Goal: Task Accomplishment & Management: Use online tool/utility

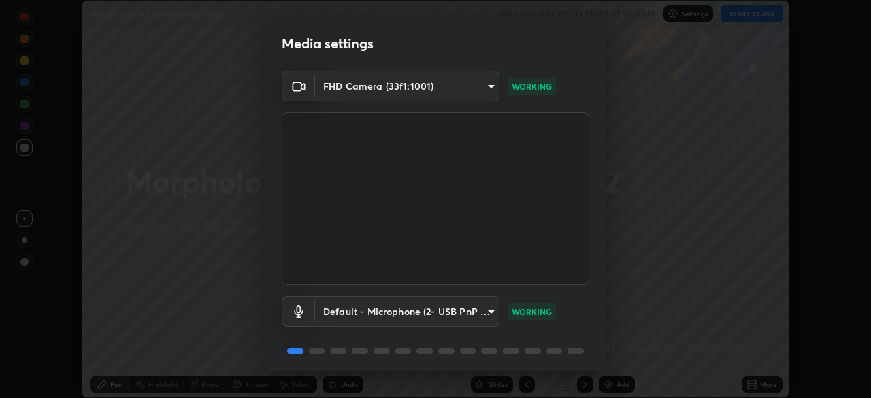
scroll to position [48, 0]
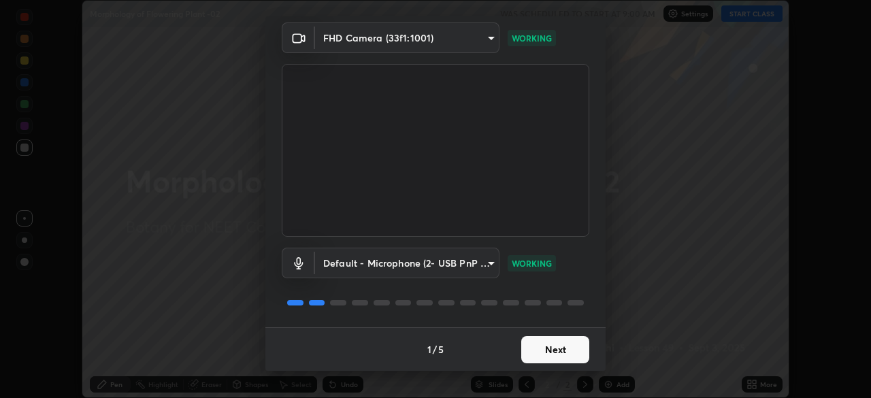
click at [539, 355] on button "Next" at bounding box center [555, 349] width 68 height 27
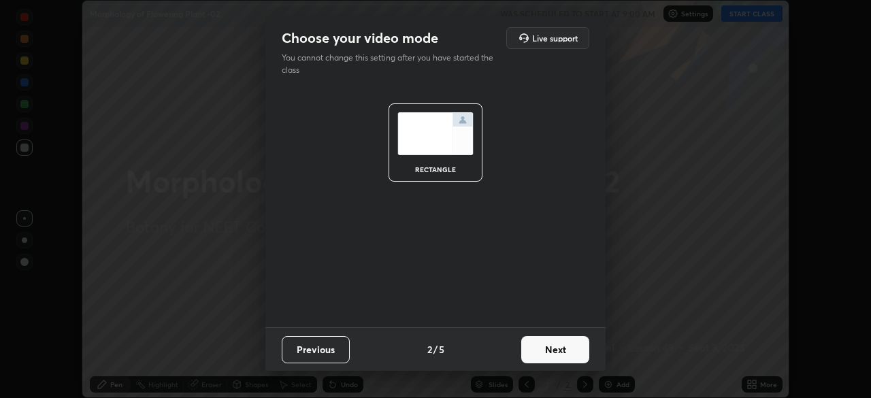
click at [548, 347] on button "Next" at bounding box center [555, 349] width 68 height 27
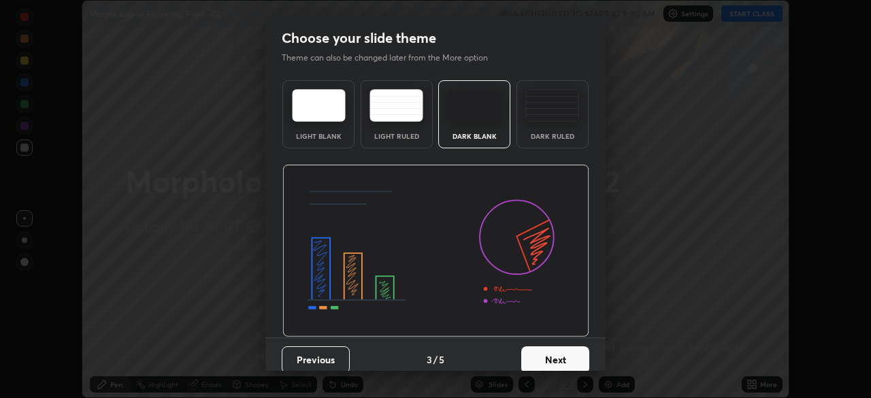
click at [548, 350] on button "Next" at bounding box center [555, 359] width 68 height 27
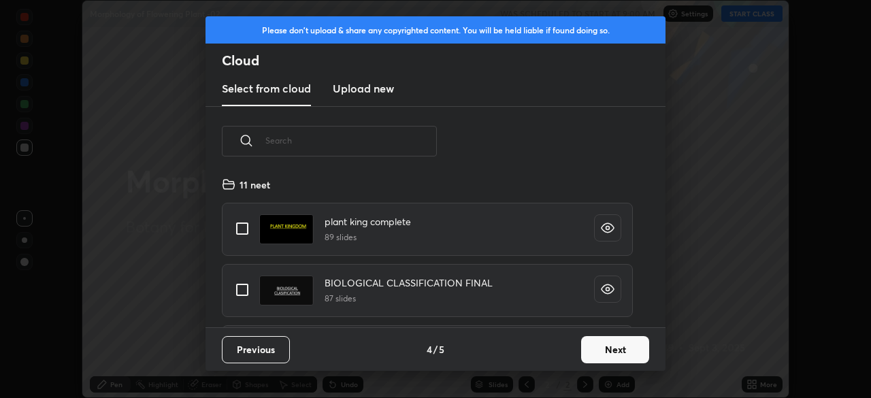
scroll to position [151, 437]
click at [592, 355] on button "Next" at bounding box center [615, 349] width 68 height 27
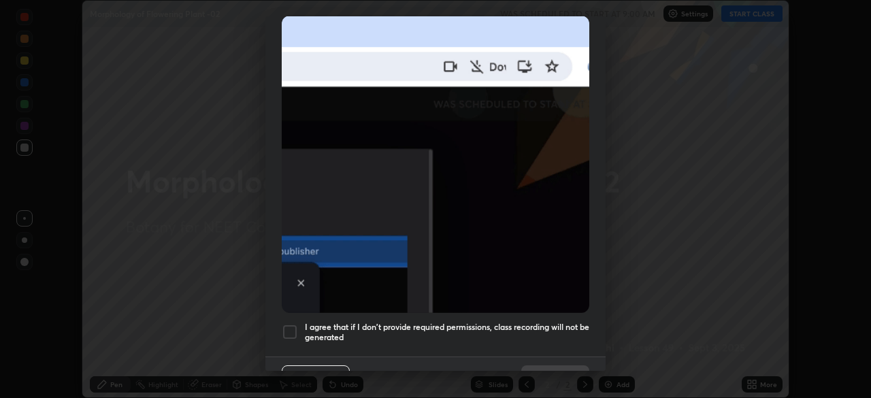
scroll to position [326, 0]
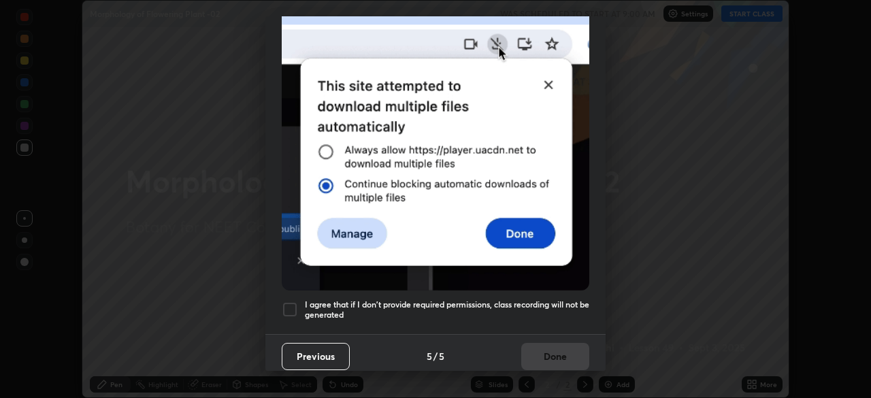
click at [288, 304] on div at bounding box center [290, 309] width 16 height 16
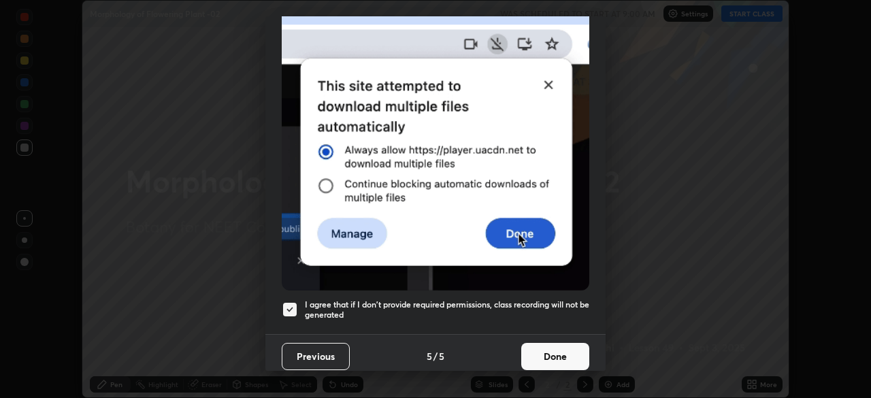
click at [527, 356] on button "Done" at bounding box center [555, 356] width 68 height 27
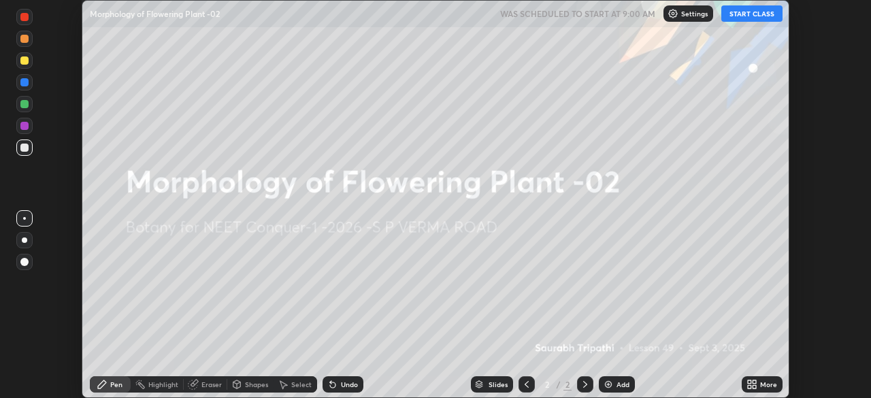
click at [750, 380] on icon at bounding box center [749, 381] width 3 height 3
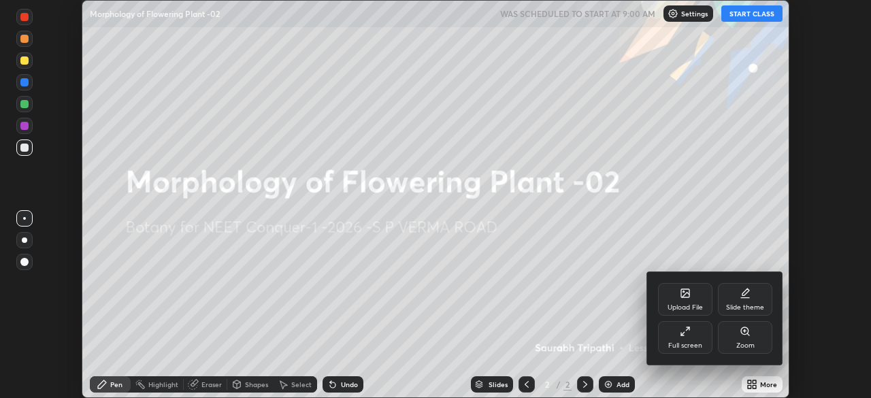
click at [671, 299] on div "Upload File" at bounding box center [685, 299] width 54 height 33
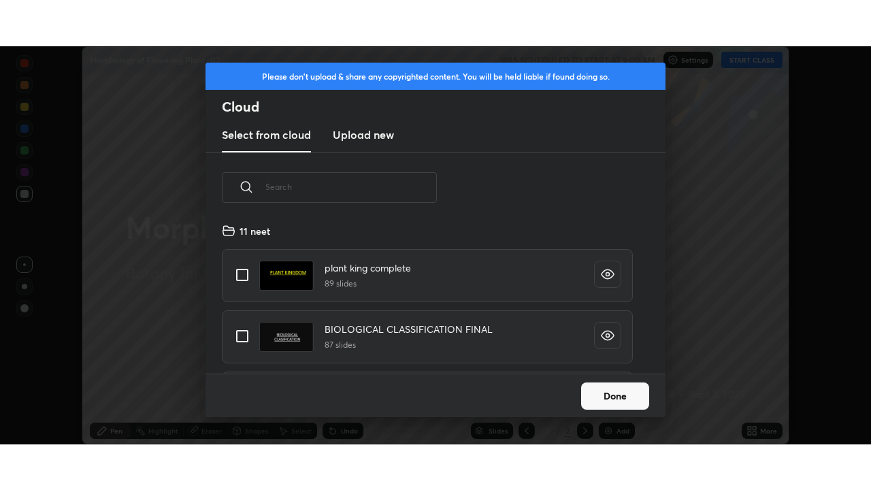
scroll to position [151, 437]
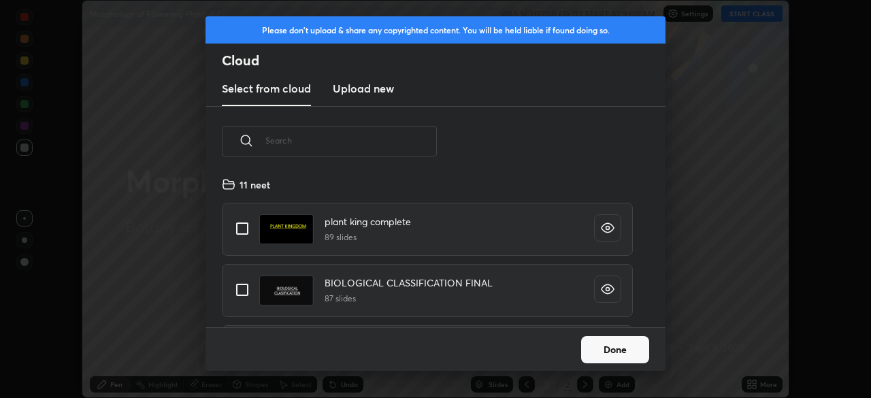
click at [356, 87] on h3 "Upload new" at bounding box center [363, 88] width 61 height 16
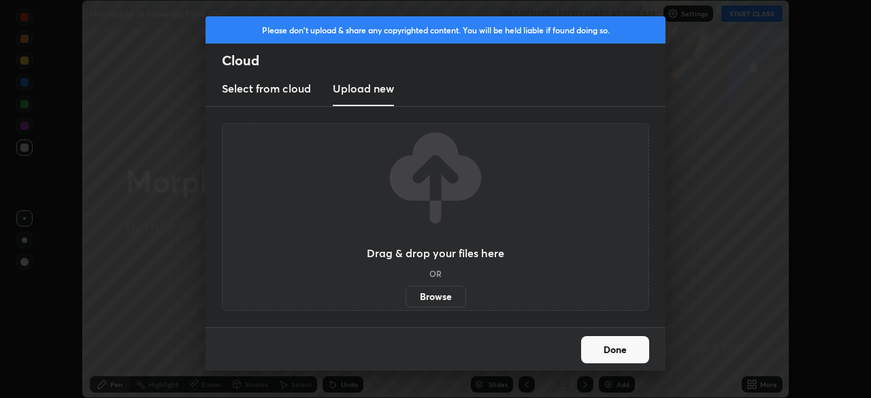
click at [435, 299] on label "Browse" at bounding box center [435, 297] width 61 height 22
click at [405, 299] on input "Browse" at bounding box center [405, 297] width 0 height 22
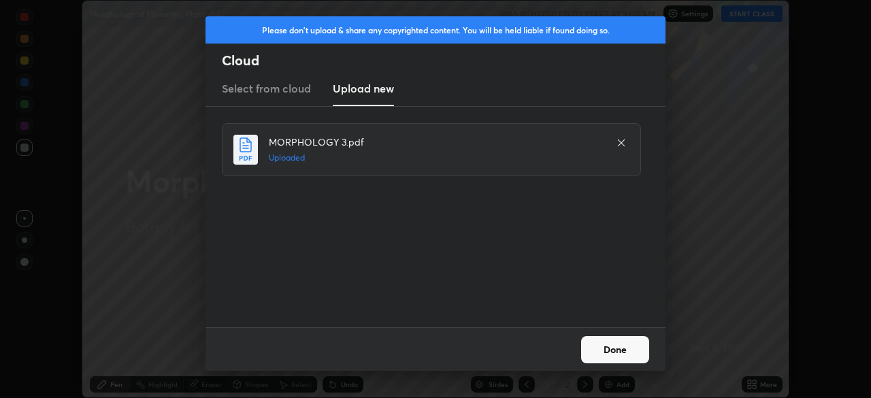
click at [606, 348] on button "Done" at bounding box center [615, 349] width 68 height 27
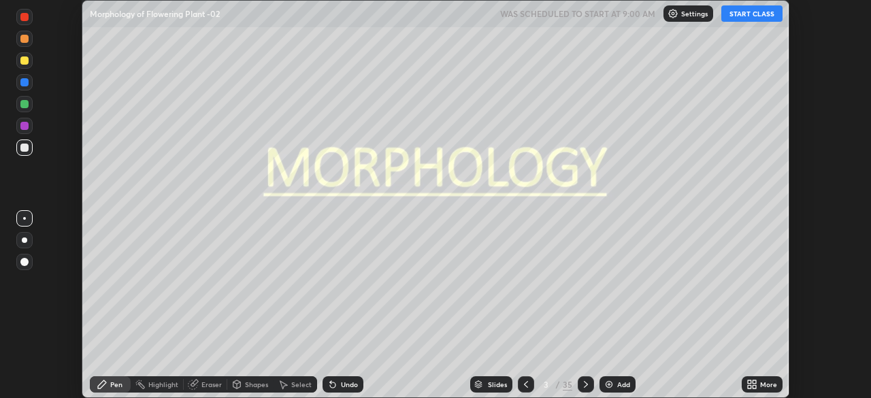
click at [754, 382] on icon at bounding box center [753, 381] width 3 height 3
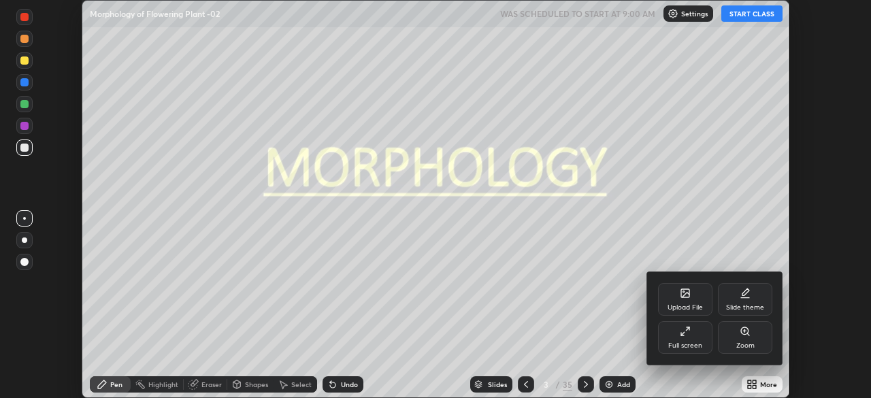
click at [688, 342] on div "Full screen" at bounding box center [685, 345] width 34 height 7
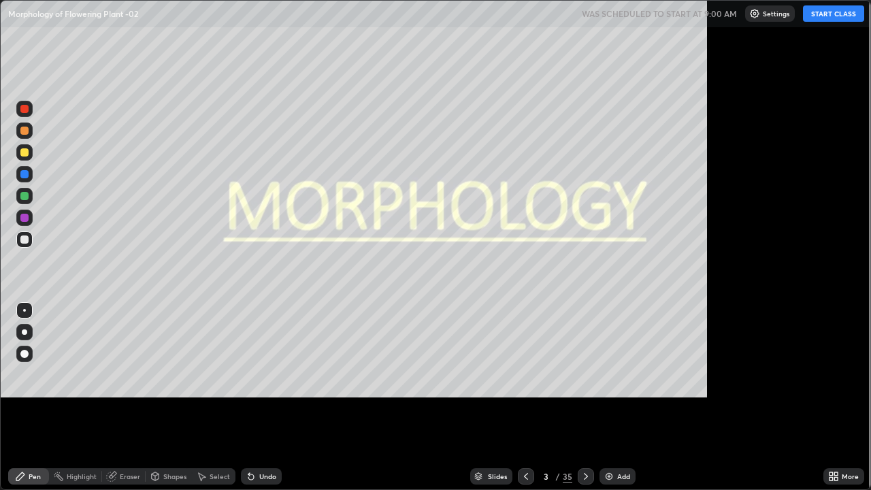
scroll to position [490, 871]
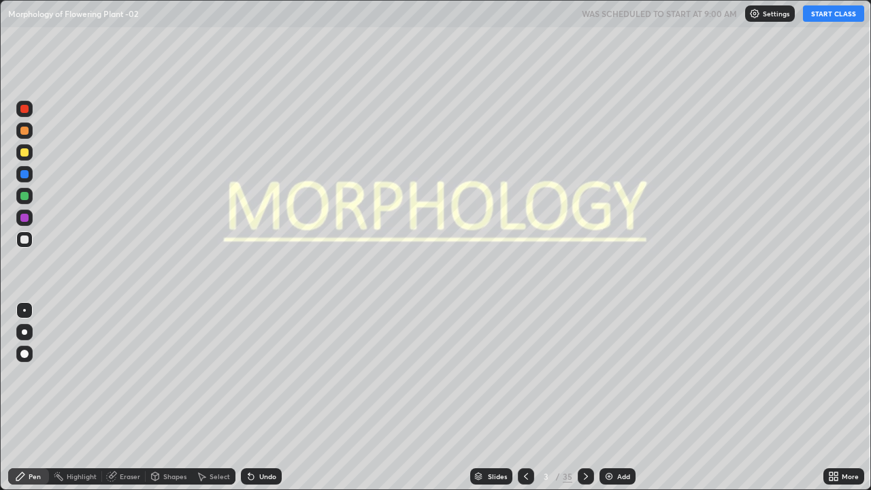
click at [842, 19] on button "START CLASS" at bounding box center [833, 13] width 61 height 16
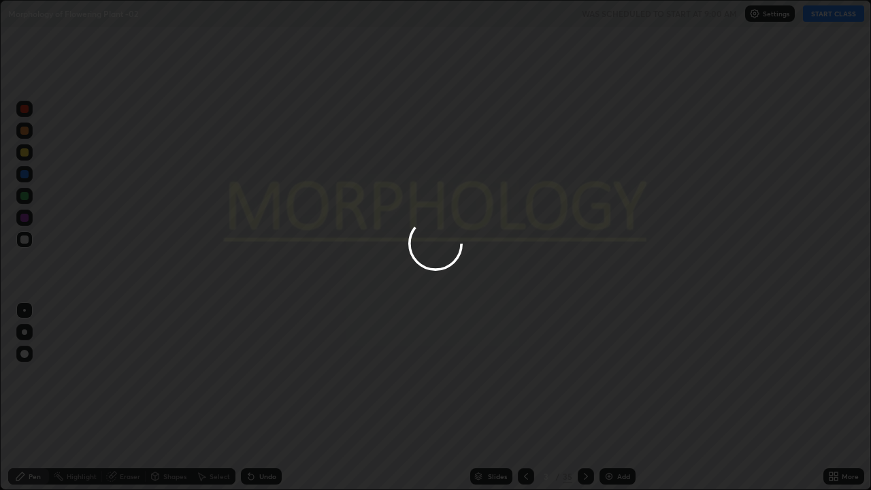
click at [833, 14] on div at bounding box center [435, 245] width 871 height 490
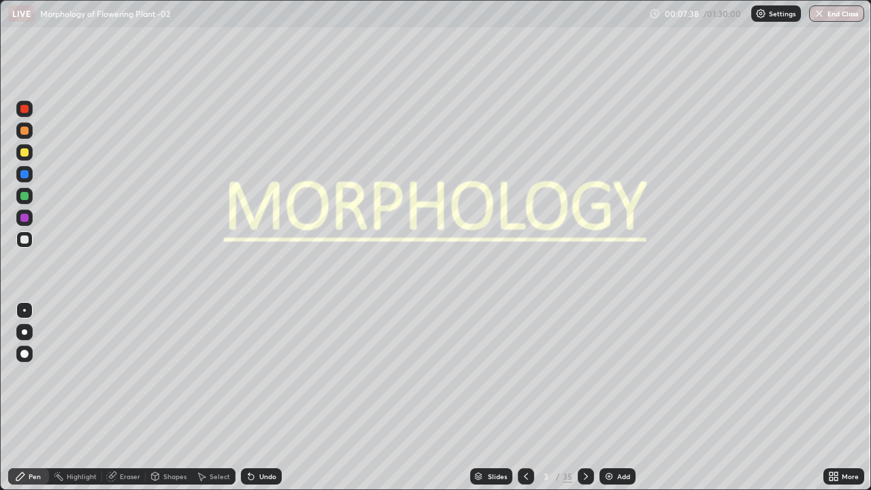
click at [488, 397] on div "Slides" at bounding box center [497, 476] width 19 height 7
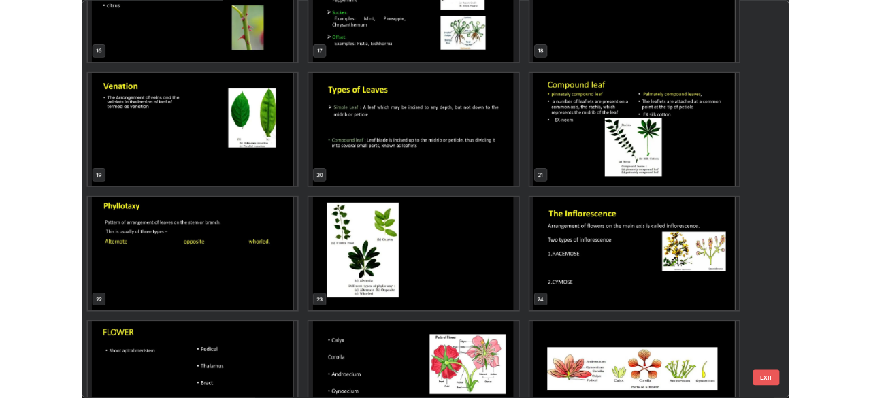
scroll to position [753, 0]
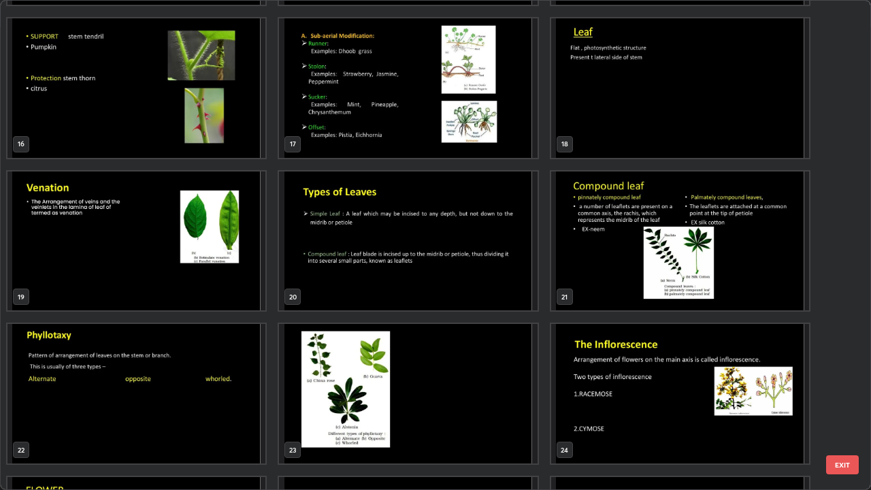
click at [642, 99] on img "grid" at bounding box center [680, 87] width 258 height 139
click at [646, 101] on img "grid" at bounding box center [680, 87] width 258 height 139
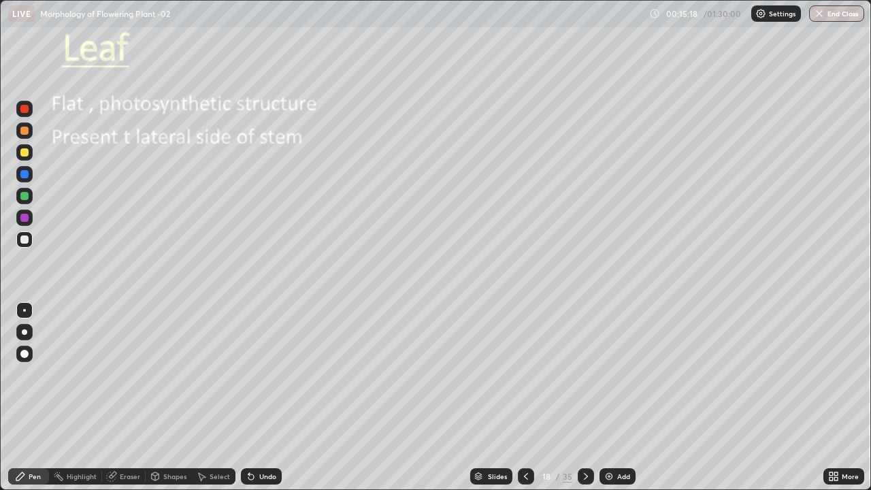
click at [22, 196] on div at bounding box center [24, 196] width 8 height 8
click at [23, 246] on div at bounding box center [24, 239] width 16 height 16
click at [582, 397] on div at bounding box center [586, 476] width 16 height 16
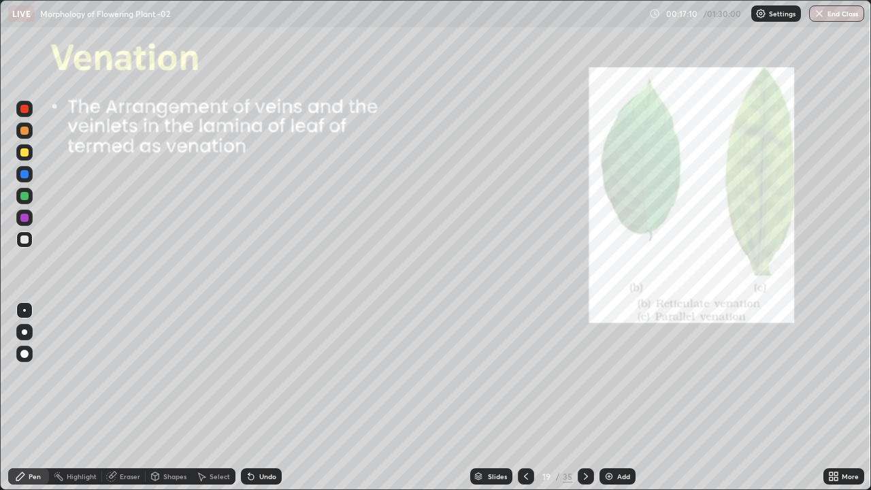
click at [583, 397] on icon at bounding box center [585, 476] width 11 height 11
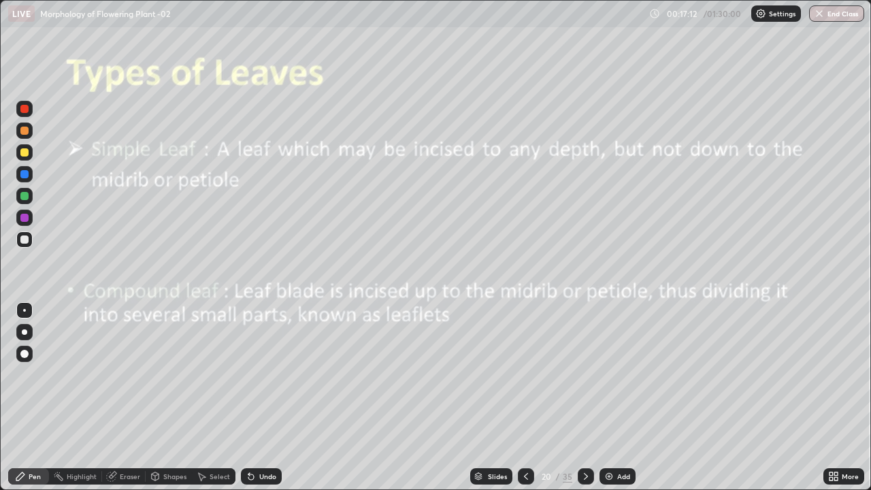
click at [518, 397] on div at bounding box center [526, 476] width 16 height 16
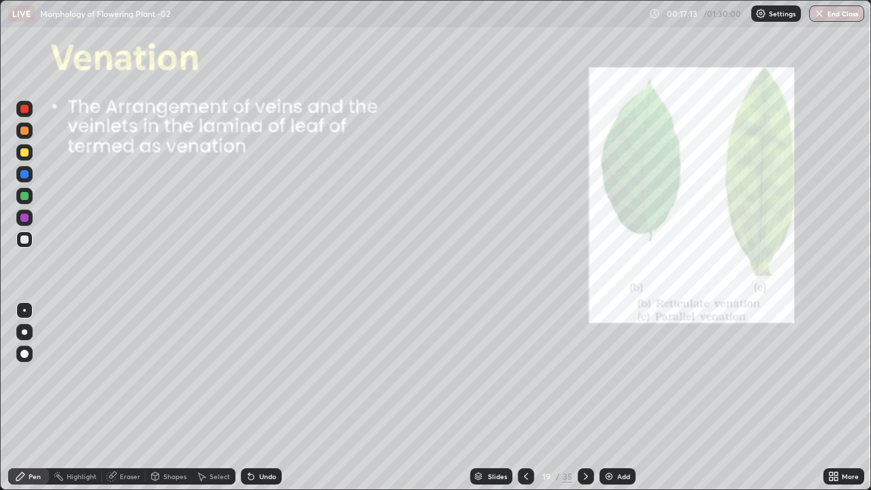
click at [613, 397] on div "Add" at bounding box center [617, 476] width 36 height 16
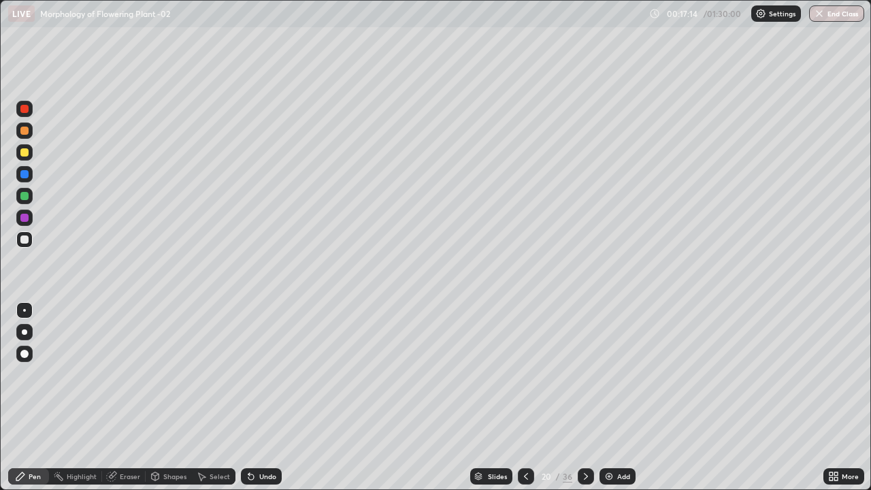
click at [31, 348] on div at bounding box center [24, 354] width 16 height 16
click at [24, 153] on div at bounding box center [24, 152] width 8 height 8
click at [268, 397] on div "Undo" at bounding box center [261, 476] width 41 height 16
click at [29, 240] on div at bounding box center [24, 239] width 16 height 16
click at [25, 196] on div at bounding box center [24, 196] width 8 height 8
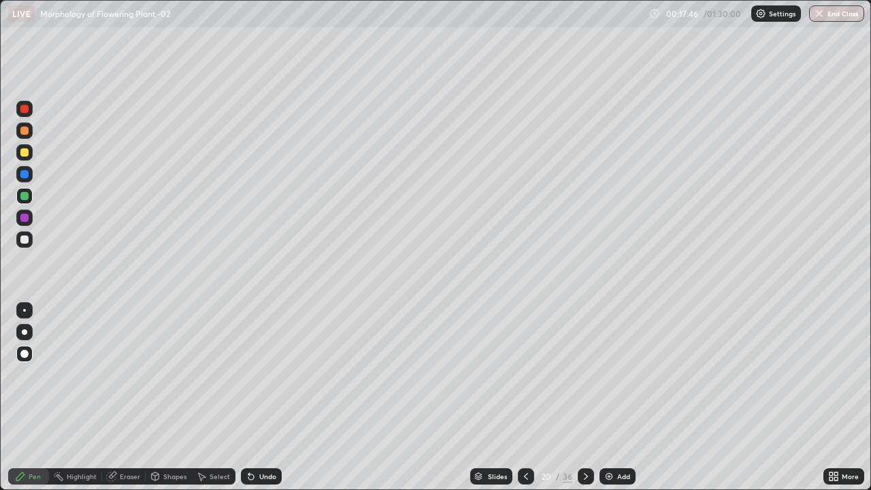
click at [25, 239] on div at bounding box center [24, 239] width 8 height 8
click at [27, 355] on div at bounding box center [24, 354] width 8 height 8
click at [25, 196] on div at bounding box center [24, 196] width 8 height 8
click at [24, 332] on div at bounding box center [24, 331] width 5 height 5
click at [24, 244] on div at bounding box center [24, 239] width 16 height 16
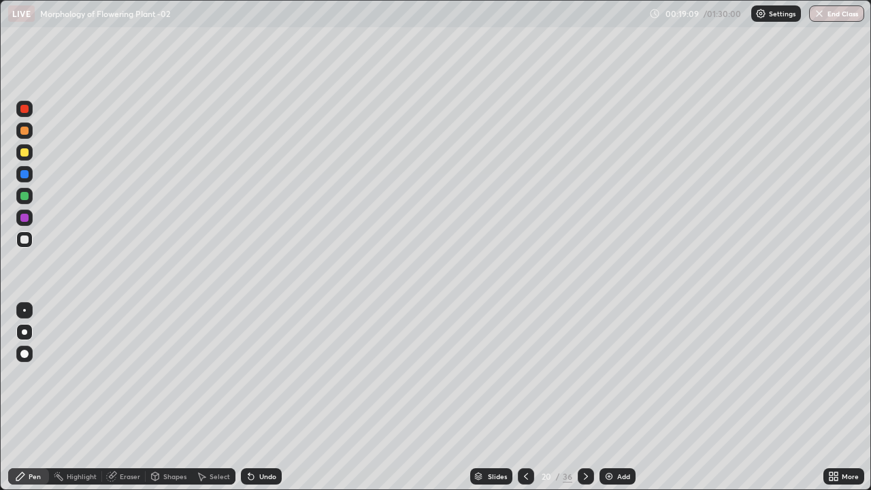
click at [28, 318] on div at bounding box center [24, 310] width 16 height 16
click at [25, 199] on div at bounding box center [24, 196] width 8 height 8
click at [26, 359] on div at bounding box center [24, 354] width 16 height 16
click at [25, 353] on div at bounding box center [24, 354] width 8 height 8
click at [25, 246] on div at bounding box center [24, 239] width 16 height 16
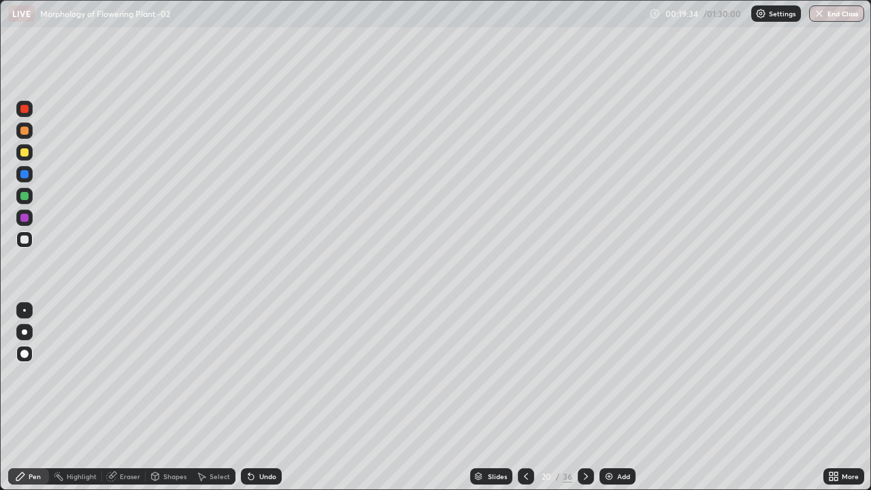
click at [24, 197] on div at bounding box center [24, 196] width 8 height 8
click at [44, 397] on div "Pen" at bounding box center [28, 476] width 41 height 16
click at [24, 331] on div at bounding box center [24, 331] width 5 height 5
click at [24, 240] on div at bounding box center [24, 239] width 8 height 8
click at [25, 245] on div at bounding box center [24, 239] width 16 height 16
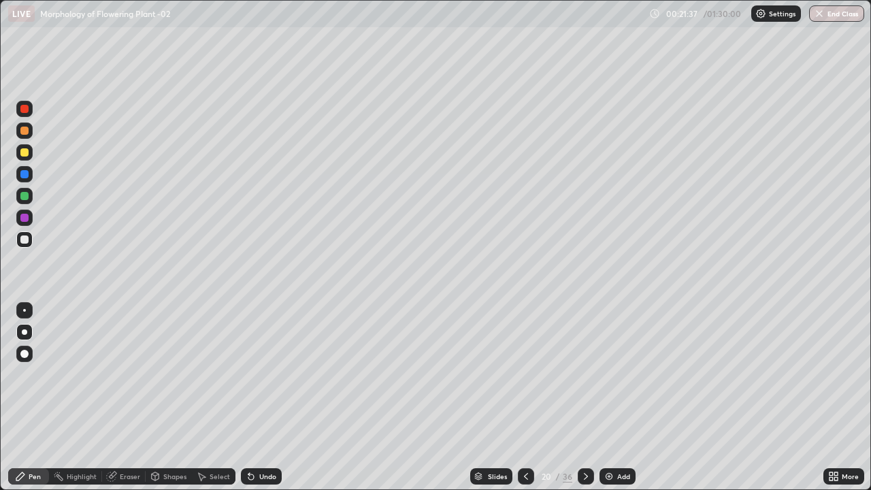
click at [25, 194] on div at bounding box center [24, 196] width 8 height 8
click at [584, 397] on icon at bounding box center [585, 476] width 11 height 11
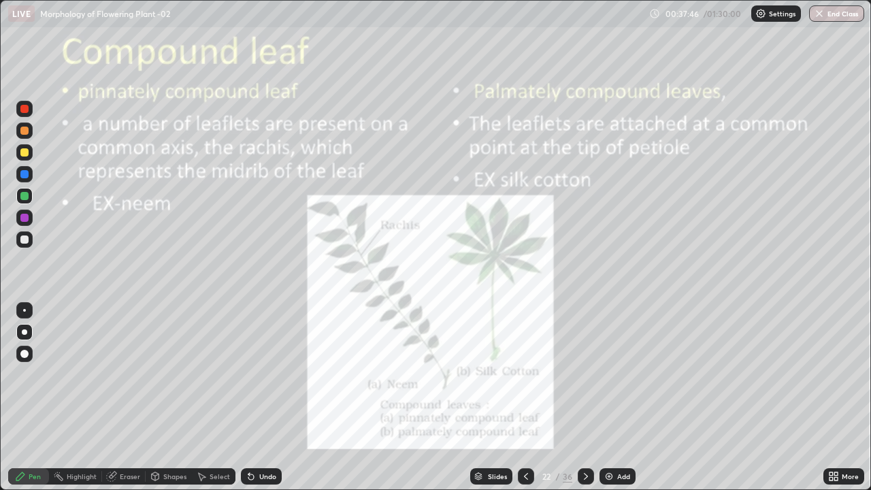
click at [831, 397] on icon at bounding box center [833, 476] width 11 height 11
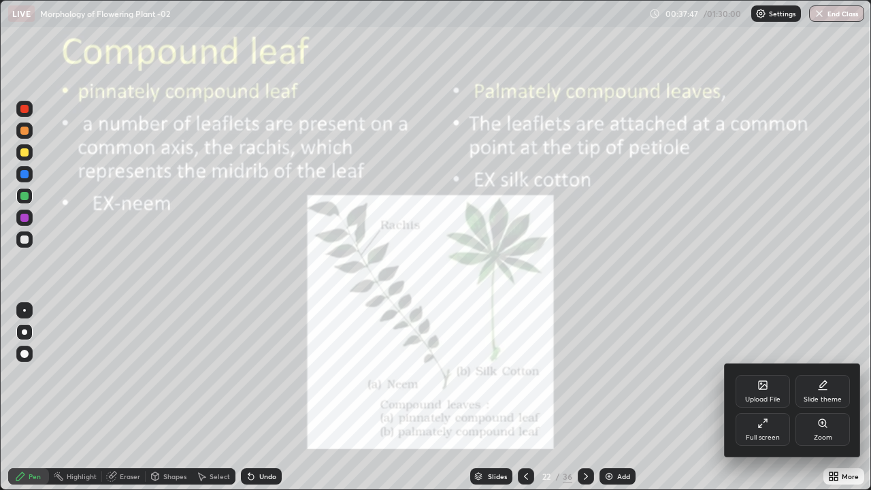
click at [754, 397] on div "Full screen" at bounding box center [763, 437] width 34 height 7
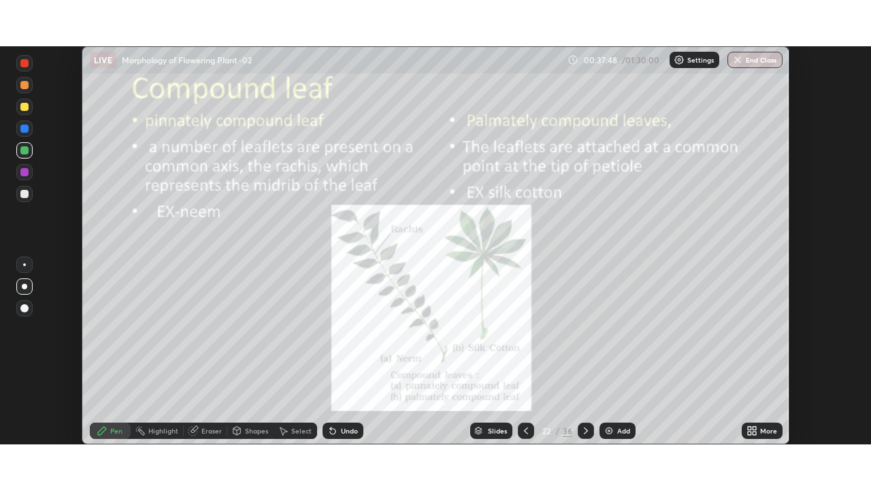
scroll to position [67636, 67163]
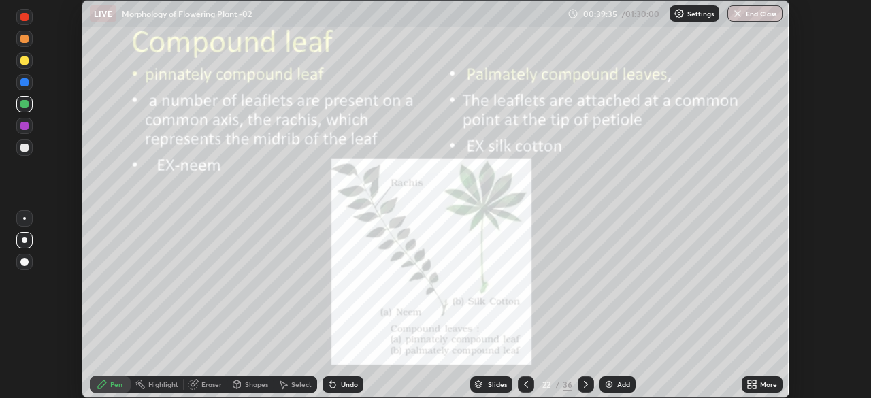
click at [752, 385] on icon at bounding box center [751, 384] width 11 height 11
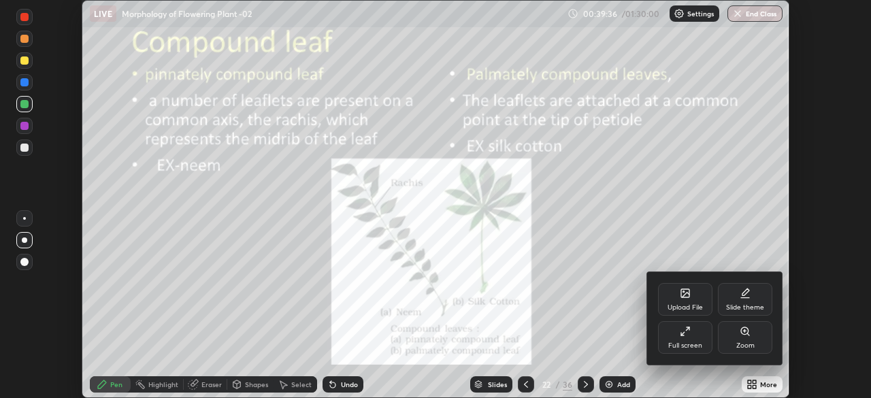
click at [692, 337] on div "Full screen" at bounding box center [685, 337] width 54 height 33
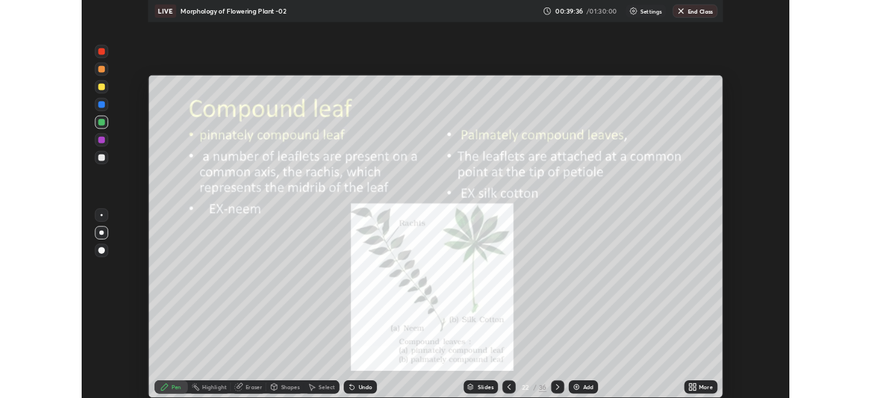
scroll to position [490, 871]
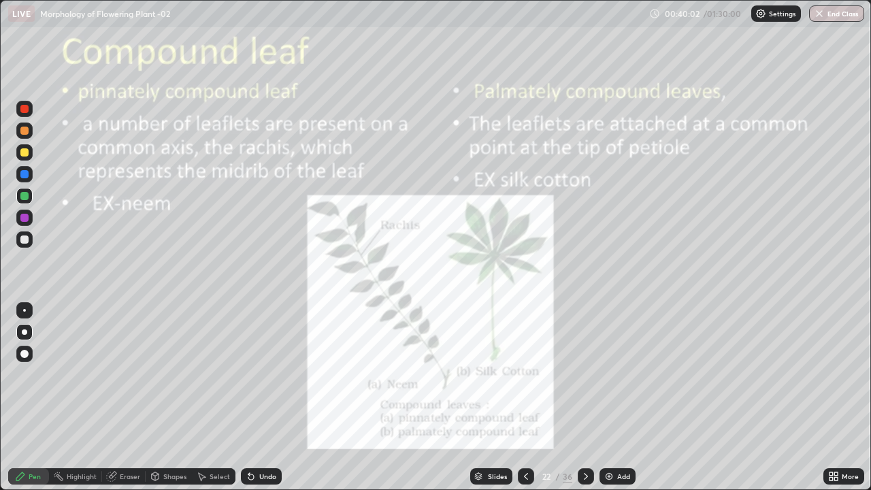
click at [584, 397] on icon at bounding box center [585, 476] width 11 height 11
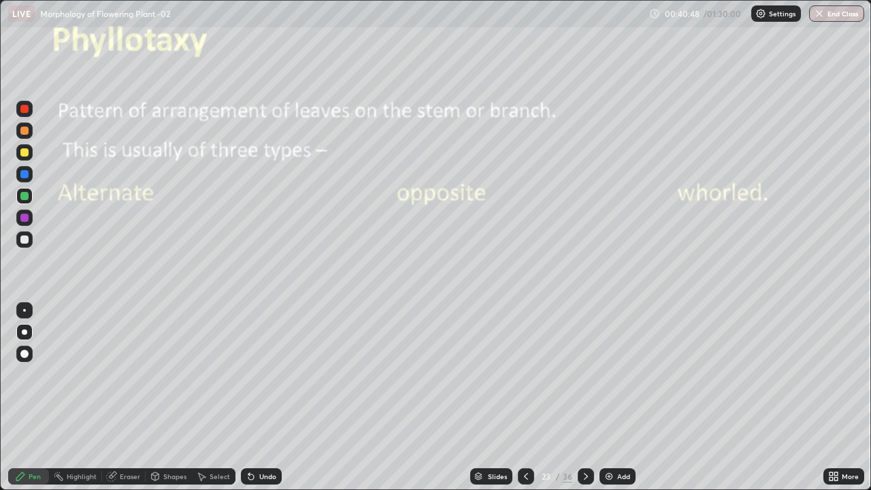
click at [28, 239] on div at bounding box center [24, 239] width 8 height 8
click at [24, 196] on div at bounding box center [24, 196] width 8 height 8
click at [26, 354] on div at bounding box center [24, 354] width 8 height 8
click at [23, 195] on div at bounding box center [24, 196] width 8 height 8
click at [27, 154] on div at bounding box center [24, 152] width 8 height 8
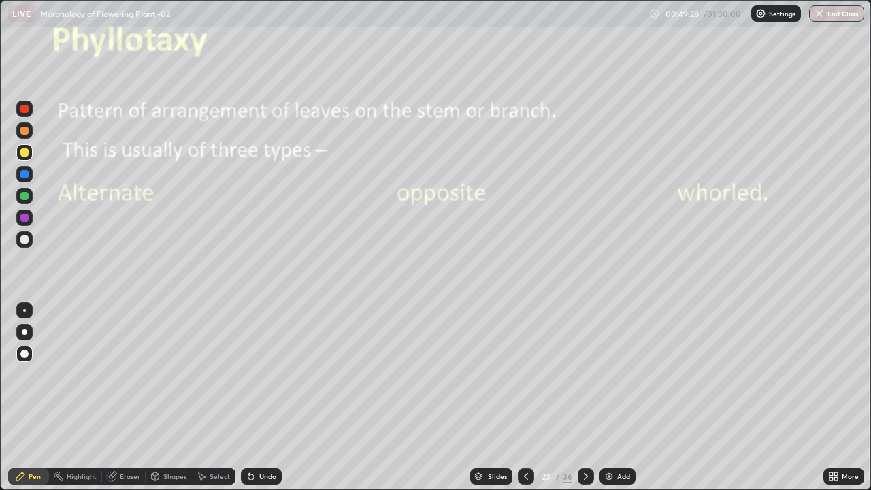
click at [835, 397] on icon at bounding box center [835, 478] width 3 height 3
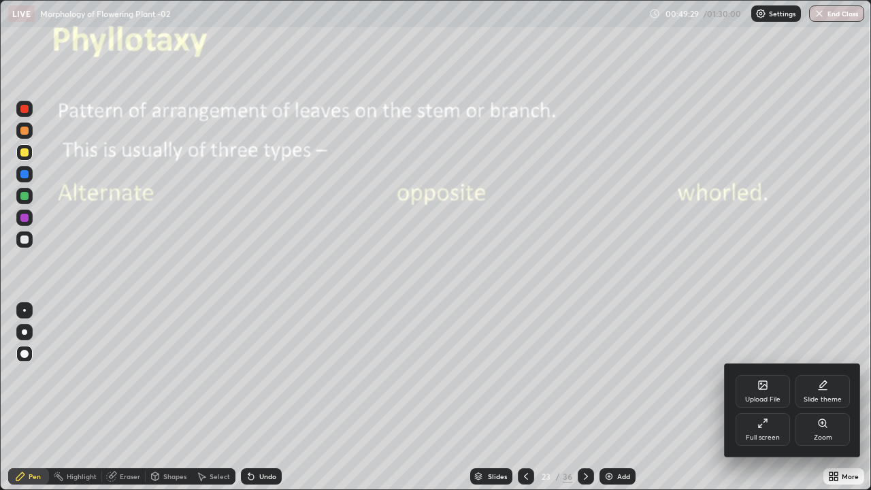
click at [766, 397] on div "Full screen" at bounding box center [762, 429] width 54 height 33
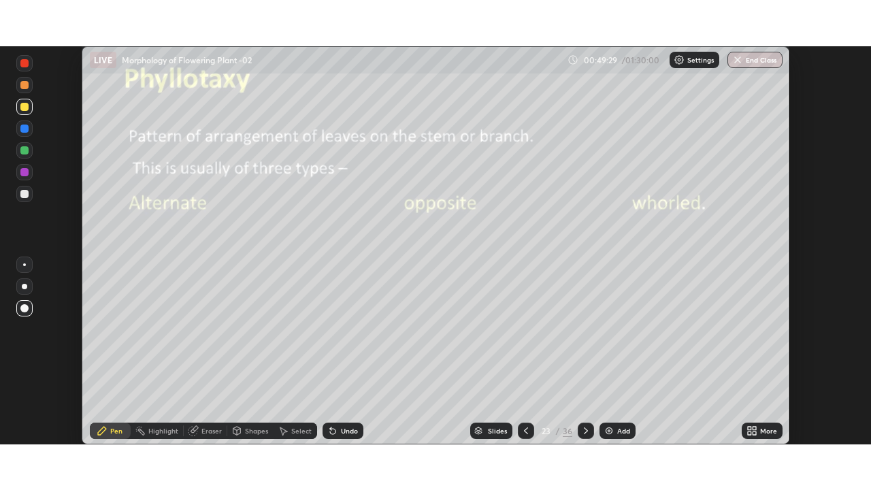
scroll to position [67636, 67163]
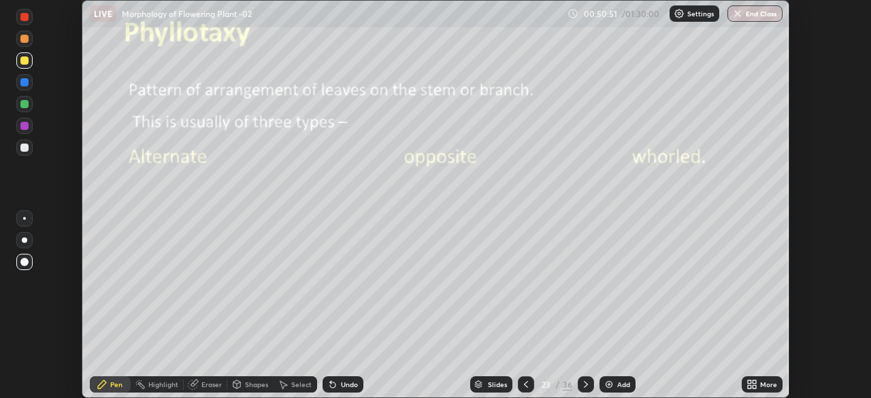
click at [750, 388] on icon at bounding box center [749, 386] width 3 height 3
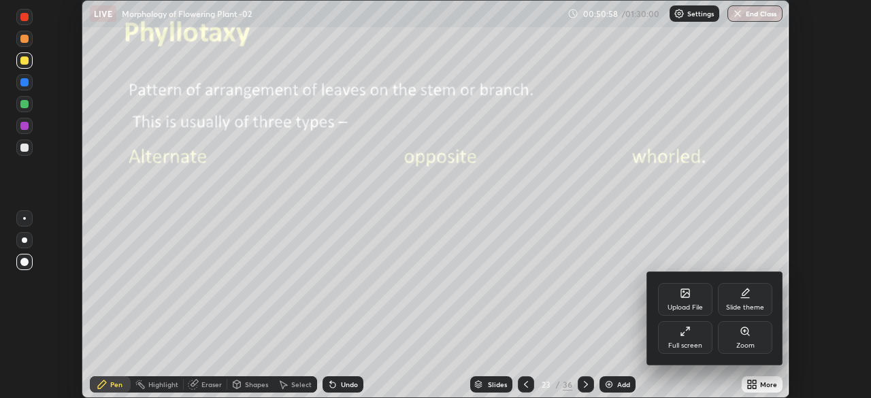
click at [695, 338] on div "Full screen" at bounding box center [685, 337] width 54 height 33
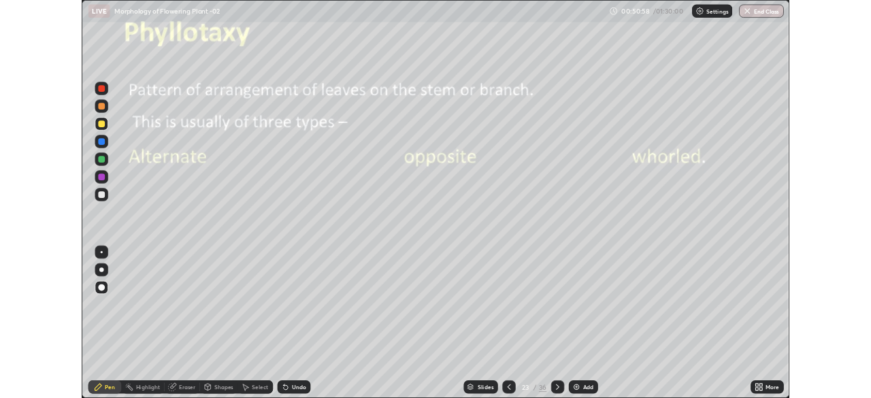
scroll to position [490, 871]
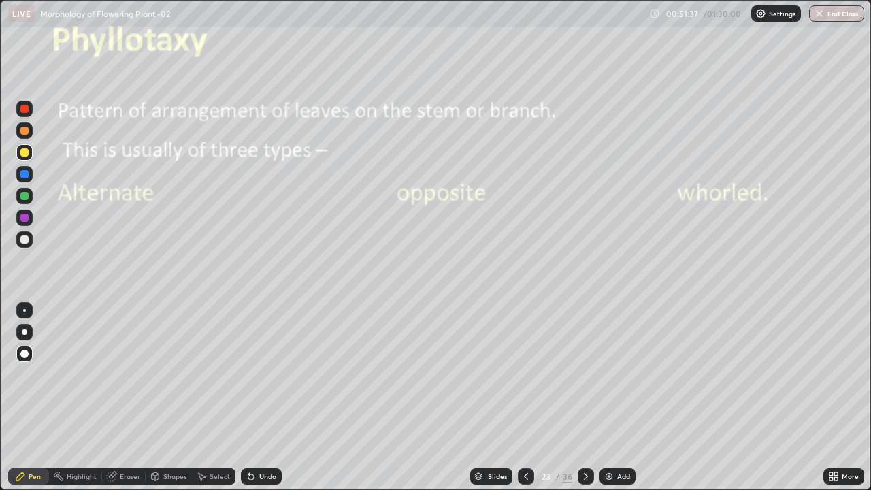
click at [584, 397] on icon at bounding box center [585, 476] width 11 height 11
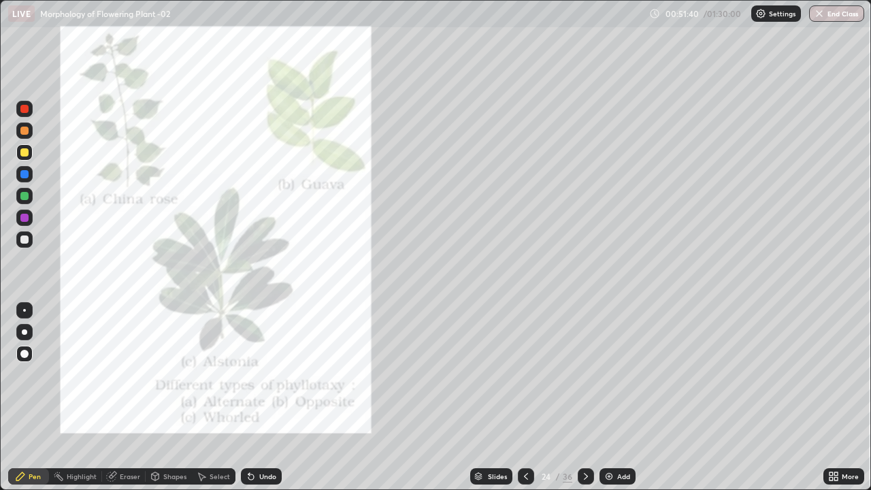
click at [22, 170] on div at bounding box center [24, 174] width 8 height 8
click at [585, 397] on icon at bounding box center [586, 476] width 4 height 7
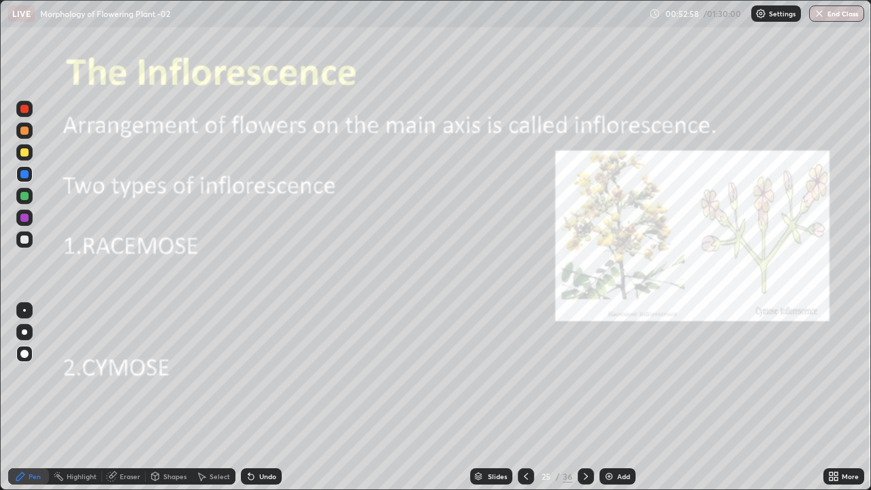
click at [26, 239] on div at bounding box center [24, 239] width 8 height 8
click at [28, 155] on div at bounding box center [24, 152] width 16 height 16
click at [25, 353] on div at bounding box center [24, 354] width 8 height 8
click at [24, 152] on div at bounding box center [24, 152] width 8 height 8
click at [23, 215] on div at bounding box center [24, 218] width 8 height 8
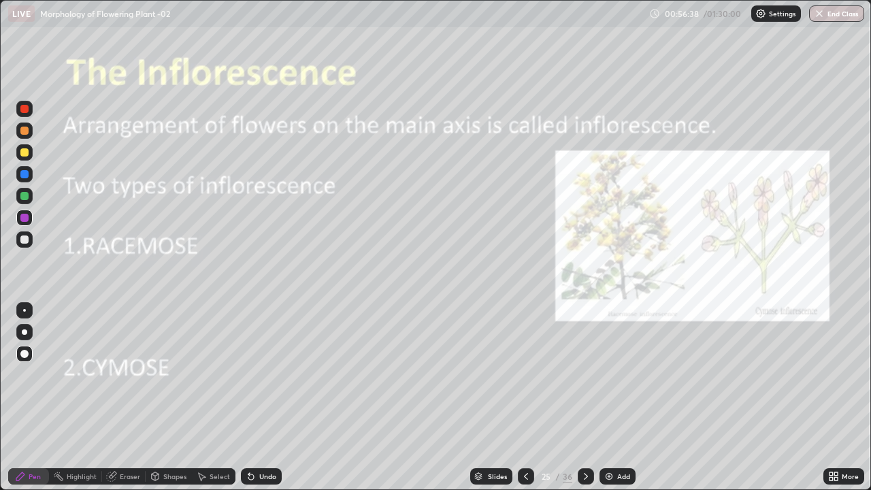
click at [24, 310] on div at bounding box center [24, 310] width 3 height 3
click at [27, 238] on div at bounding box center [24, 239] width 8 height 8
click at [26, 356] on div at bounding box center [24, 354] width 8 height 8
click at [27, 239] on div at bounding box center [24, 239] width 8 height 8
click at [28, 154] on div at bounding box center [24, 152] width 8 height 8
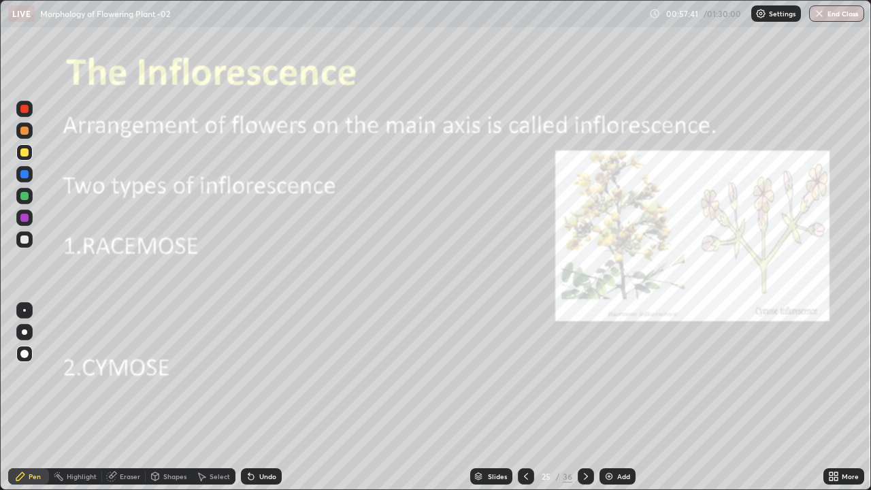
click at [27, 220] on div at bounding box center [24, 218] width 8 height 8
click at [24, 310] on div at bounding box center [24, 310] width 3 height 3
click at [28, 237] on div at bounding box center [24, 239] width 8 height 8
click at [614, 397] on div "Add" at bounding box center [617, 476] width 36 height 16
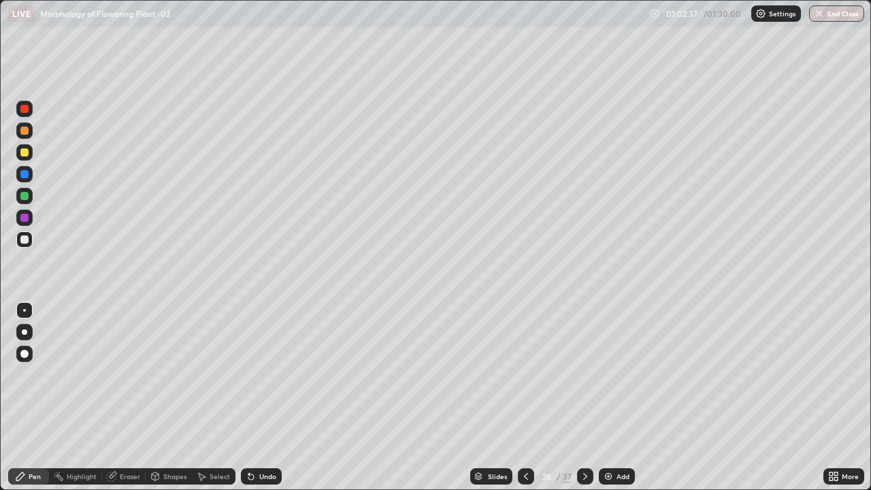
click at [30, 356] on div at bounding box center [24, 354] width 16 height 16
click at [28, 241] on div at bounding box center [24, 239] width 8 height 8
click at [25, 193] on div at bounding box center [24, 196] width 8 height 8
click at [28, 237] on div at bounding box center [24, 239] width 8 height 8
click at [26, 240] on div at bounding box center [24, 239] width 8 height 8
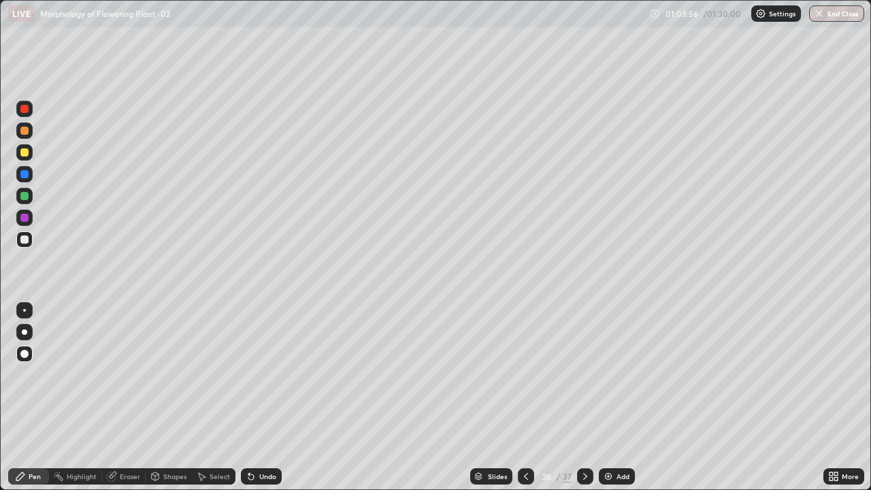
click at [24, 311] on div at bounding box center [24, 310] width 3 height 3
click at [31, 351] on div at bounding box center [24, 354] width 16 height 16
click at [27, 154] on div at bounding box center [24, 152] width 8 height 8
click at [26, 327] on div at bounding box center [24, 332] width 16 height 16
click at [31, 239] on div at bounding box center [24, 239] width 16 height 16
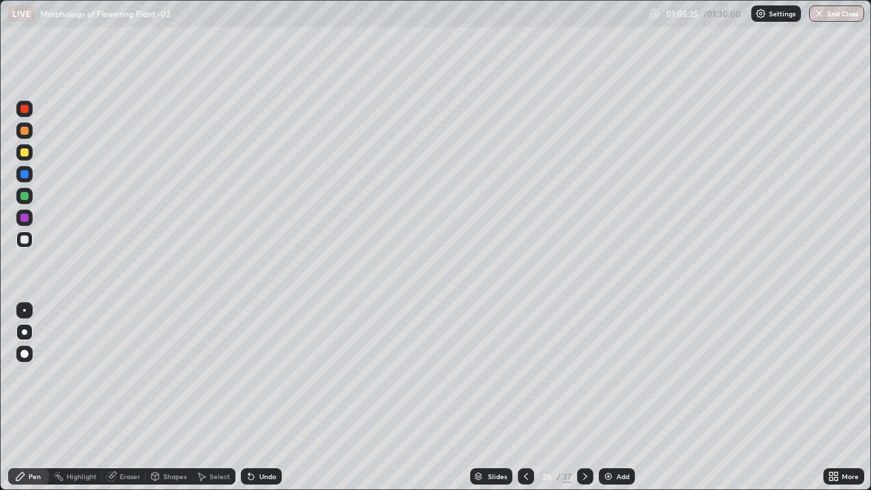
click at [27, 242] on div at bounding box center [24, 239] width 8 height 8
click at [25, 214] on div at bounding box center [24, 218] width 8 height 8
click at [27, 350] on div at bounding box center [24, 354] width 16 height 16
click at [27, 243] on div at bounding box center [24, 239] width 16 height 16
click at [24, 332] on div at bounding box center [24, 331] width 5 height 5
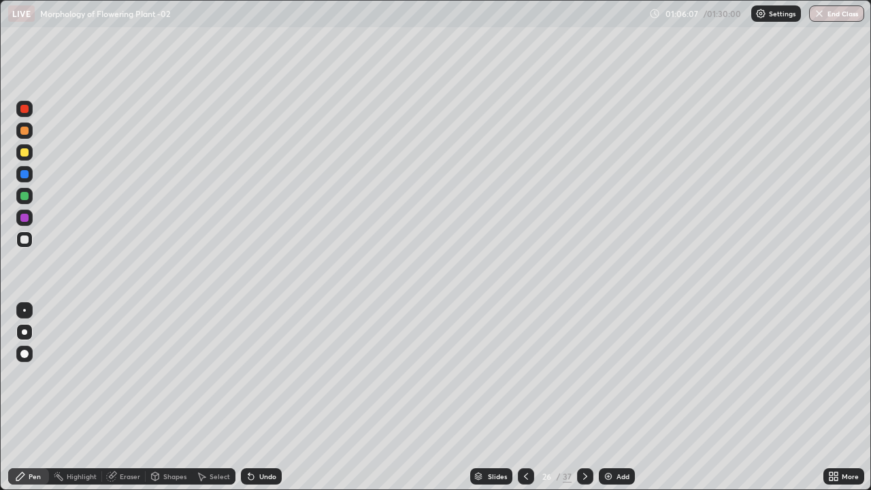
click at [28, 153] on div at bounding box center [24, 152] width 8 height 8
click at [584, 397] on icon at bounding box center [585, 476] width 11 height 11
click at [31, 239] on div at bounding box center [24, 239] width 16 height 16
click at [27, 237] on div at bounding box center [24, 239] width 8 height 8
click at [26, 155] on div at bounding box center [24, 152] width 8 height 8
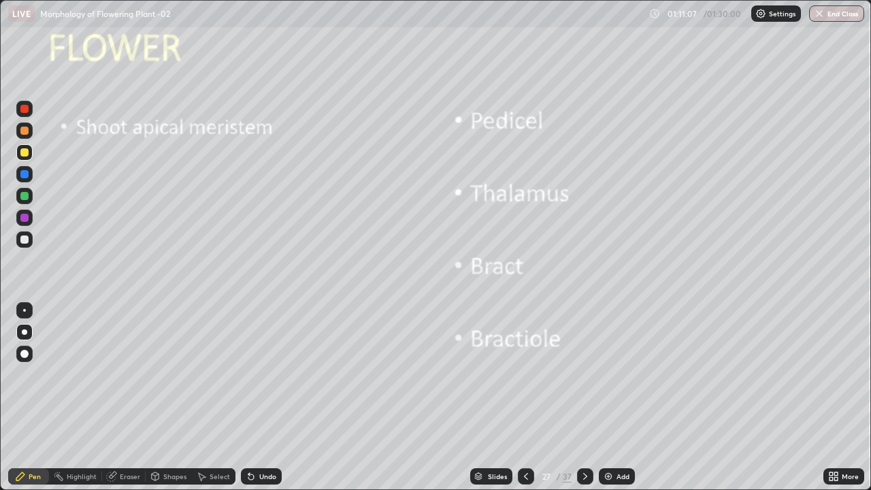
click at [25, 239] on div at bounding box center [24, 239] width 8 height 8
click at [30, 354] on div at bounding box center [24, 354] width 16 height 16
click at [27, 198] on div at bounding box center [24, 196] width 8 height 8
click at [631, 397] on div "Add" at bounding box center [617, 476] width 36 height 16
click at [31, 357] on div at bounding box center [24, 354] width 16 height 16
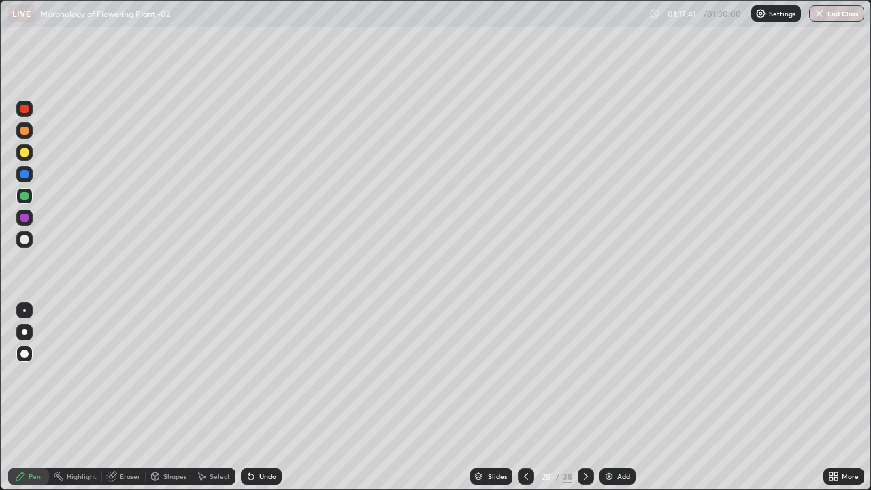
click at [261, 397] on div "Undo" at bounding box center [261, 476] width 41 height 16
click at [25, 239] on div at bounding box center [24, 239] width 8 height 8
click at [26, 239] on div at bounding box center [24, 239] width 8 height 8
click at [26, 236] on div at bounding box center [24, 239] width 8 height 8
click at [26, 215] on div at bounding box center [24, 218] width 8 height 8
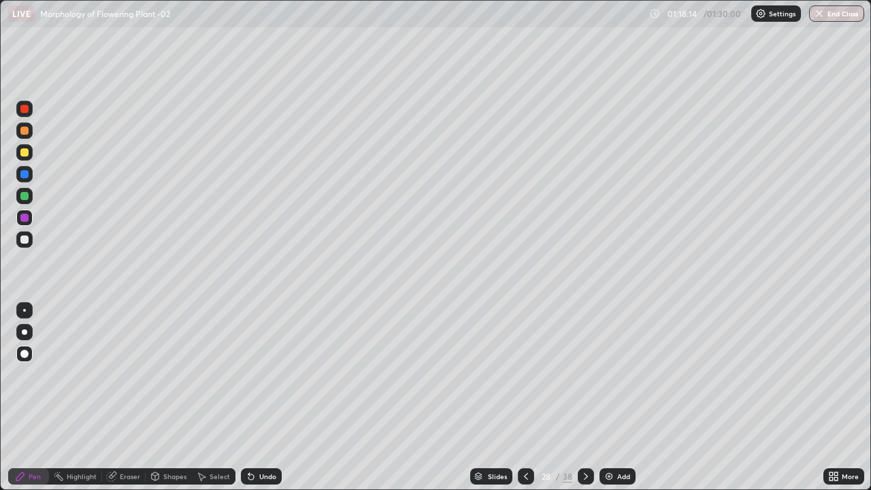
click at [265, 397] on div "Undo" at bounding box center [267, 476] width 17 height 7
click at [265, 397] on div "Undo" at bounding box center [261, 476] width 41 height 16
click at [25, 132] on div at bounding box center [24, 131] width 8 height 8
click at [24, 110] on div at bounding box center [24, 109] width 8 height 8
click at [26, 196] on div at bounding box center [24, 196] width 8 height 8
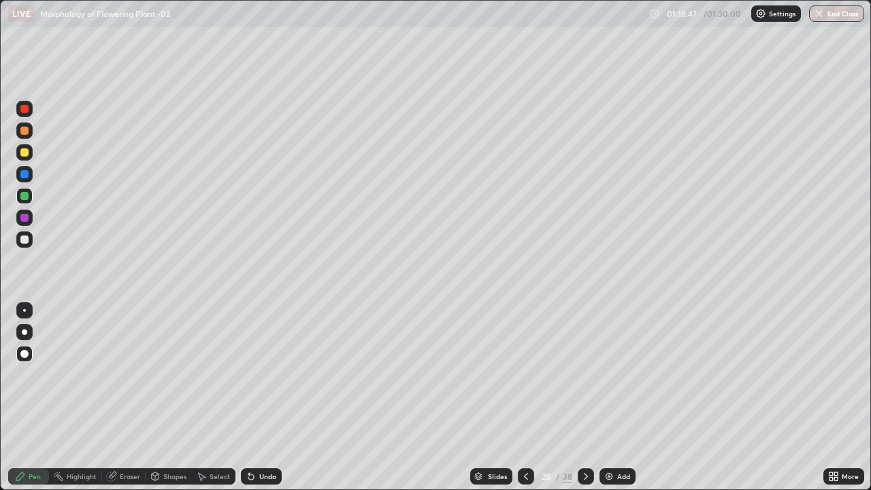
click at [24, 310] on div at bounding box center [24, 310] width 3 height 3
click at [28, 239] on div at bounding box center [24, 239] width 8 height 8
click at [24, 332] on div at bounding box center [24, 331] width 5 height 5
click at [29, 237] on div at bounding box center [24, 239] width 16 height 16
click at [24, 154] on div at bounding box center [24, 152] width 8 height 8
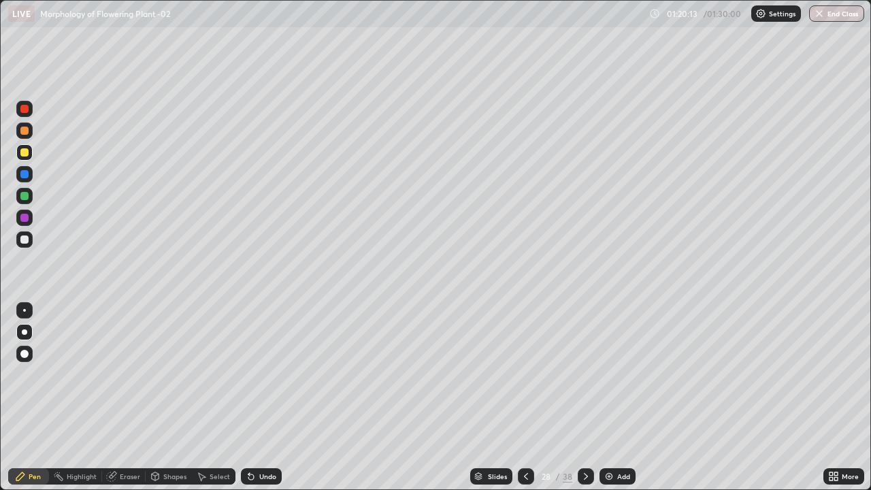
click at [29, 234] on div at bounding box center [24, 239] width 16 height 16
click at [27, 220] on div at bounding box center [24, 218] width 8 height 8
click at [21, 131] on div at bounding box center [24, 131] width 8 height 8
click at [24, 112] on div at bounding box center [24, 109] width 8 height 8
click at [21, 197] on div at bounding box center [24, 196] width 8 height 8
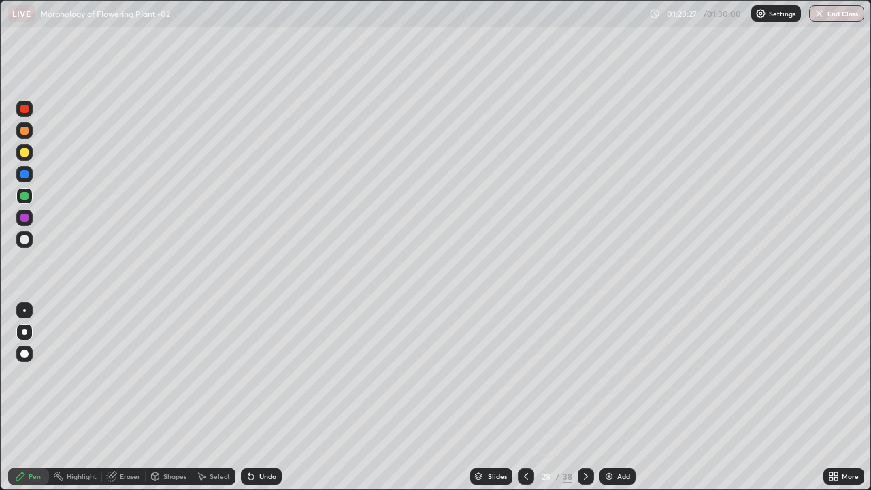
click at [527, 397] on icon at bounding box center [525, 476] width 11 height 11
click at [25, 218] on div at bounding box center [24, 218] width 8 height 8
click at [24, 310] on div at bounding box center [24, 310] width 3 height 3
click at [26, 333] on div at bounding box center [24, 331] width 5 height 5
click at [24, 240] on div at bounding box center [24, 239] width 8 height 8
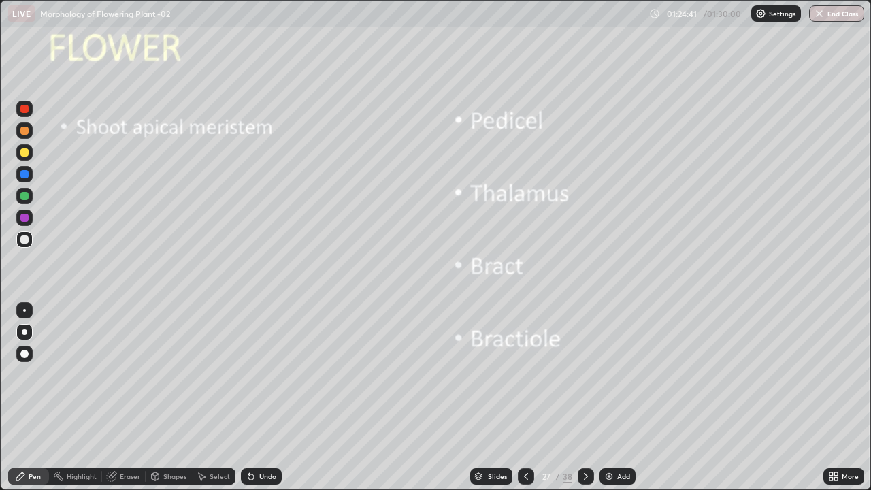
click at [24, 153] on div at bounding box center [24, 152] width 8 height 8
click at [24, 310] on div at bounding box center [24, 310] width 3 height 3
click at [31, 331] on div at bounding box center [24, 332] width 16 height 16
click at [24, 238] on div at bounding box center [24, 239] width 8 height 8
click at [269, 397] on div "Undo" at bounding box center [267, 476] width 17 height 7
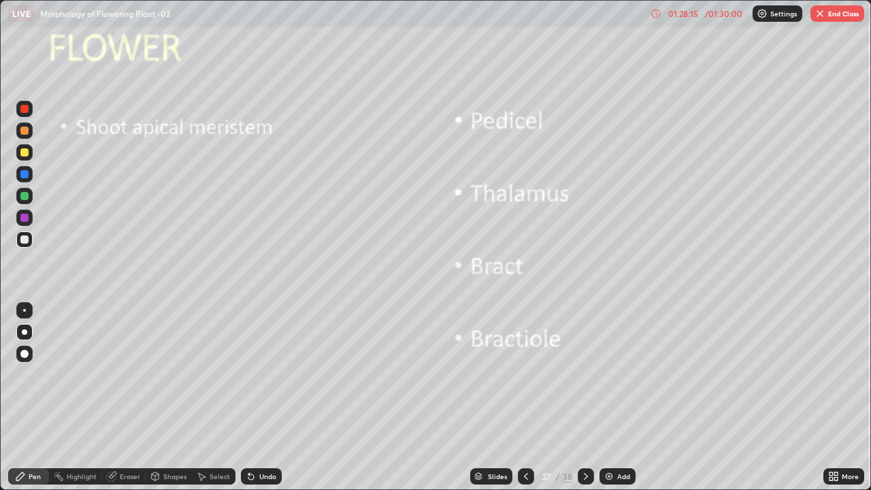
click at [836, 397] on icon at bounding box center [835, 473] width 3 height 3
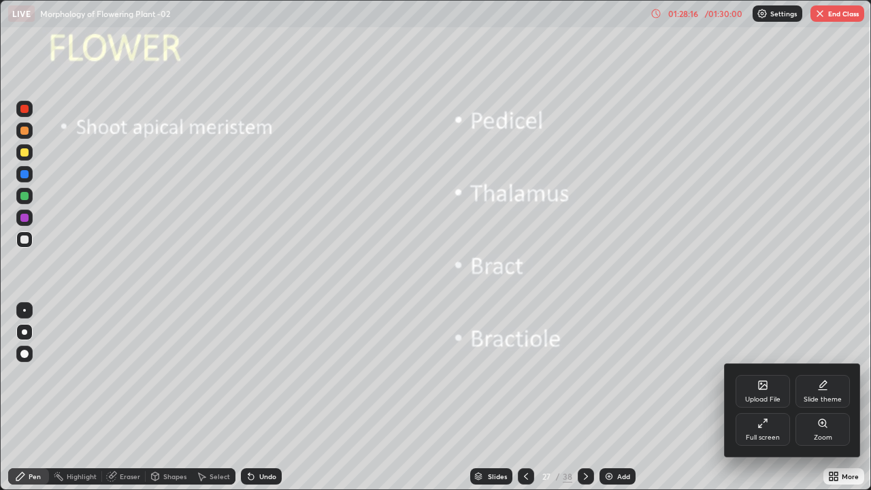
click at [767, 397] on div "Full screen" at bounding box center [763, 437] width 34 height 7
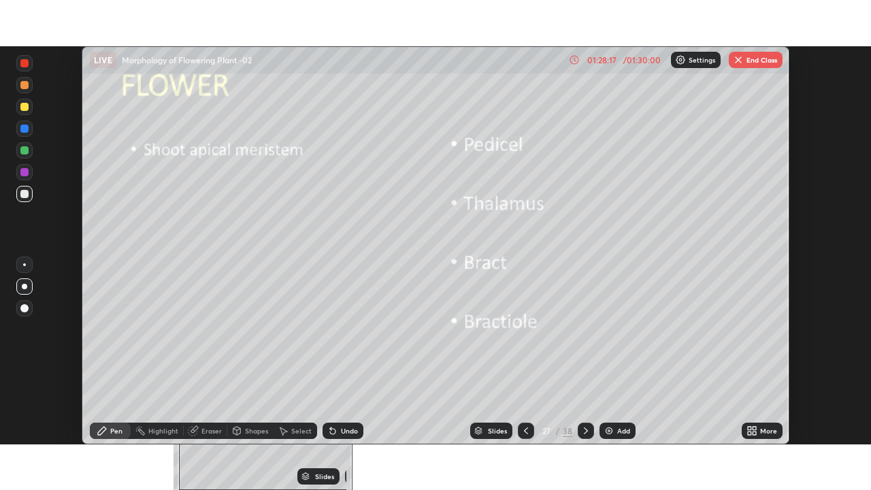
scroll to position [67636, 67163]
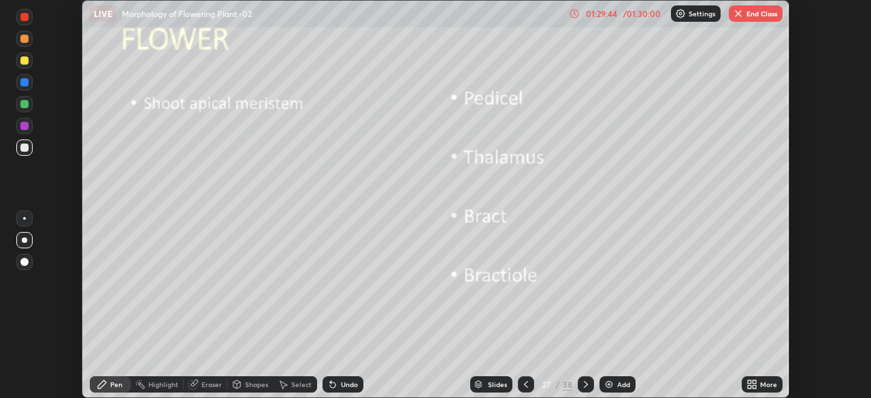
click at [754, 386] on icon at bounding box center [753, 386] width 3 height 3
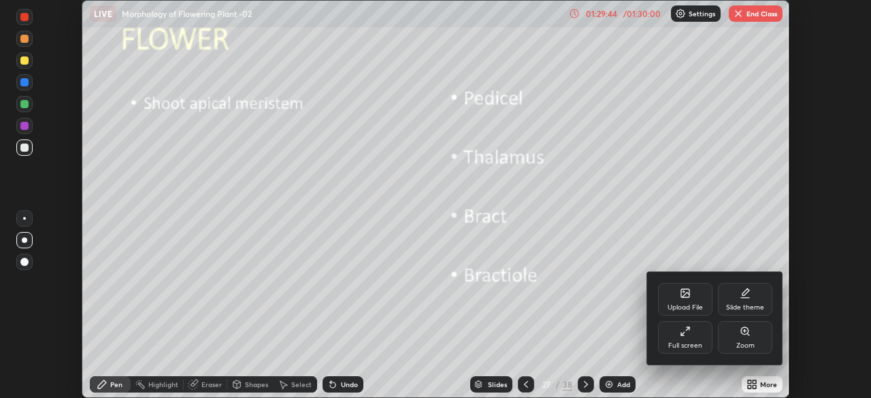
click at [684, 340] on div "Full screen" at bounding box center [685, 337] width 54 height 33
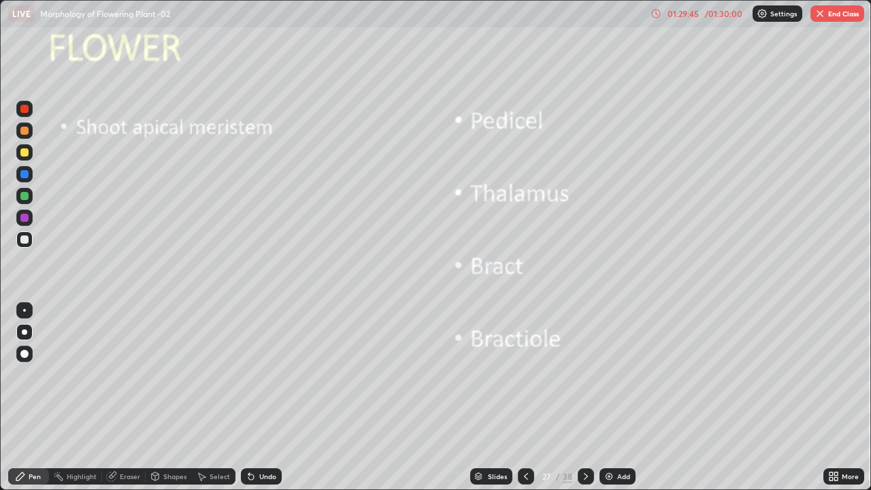
scroll to position [490, 871]
click at [830, 16] on button "End Class" at bounding box center [837, 13] width 54 height 16
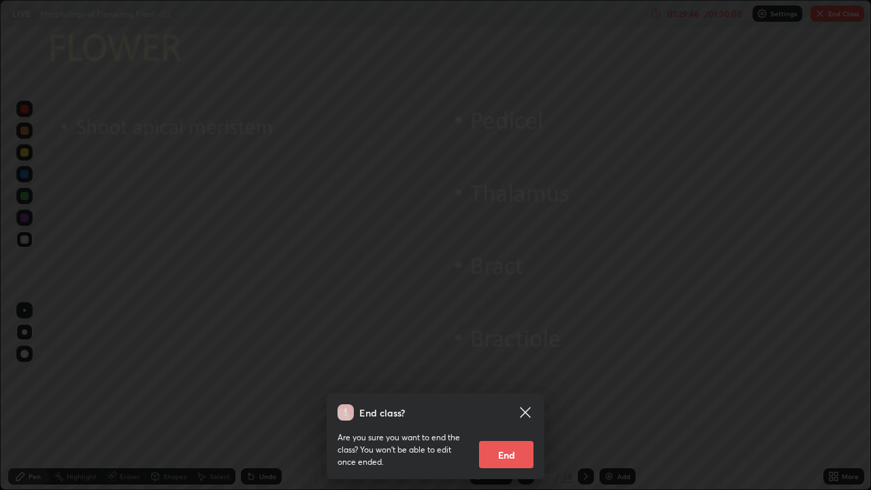
click at [498, 397] on button "End" at bounding box center [506, 454] width 54 height 27
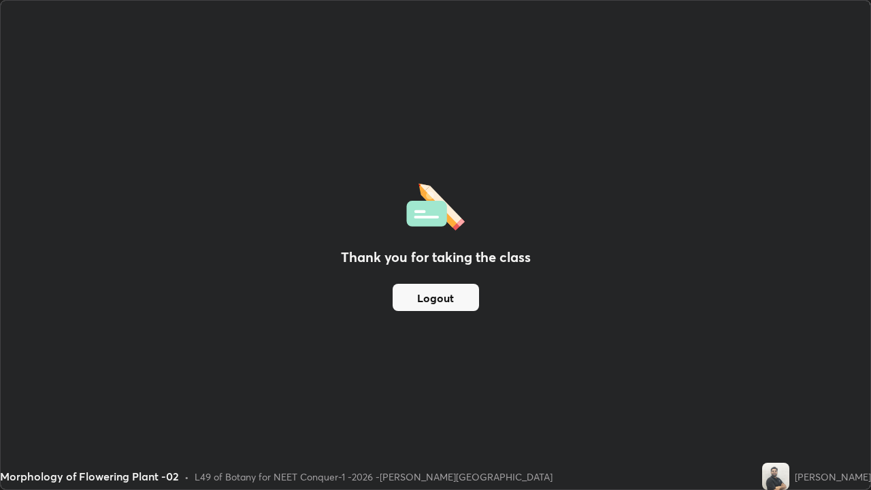
click at [425, 296] on button "Logout" at bounding box center [436, 297] width 86 height 27
